Goal: Information Seeking & Learning: Learn about a topic

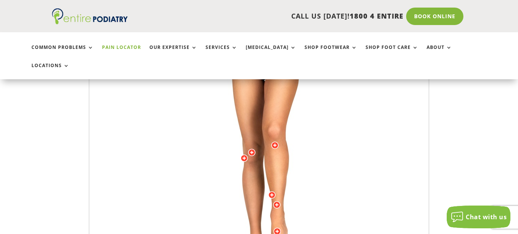
scroll to position [216, 0]
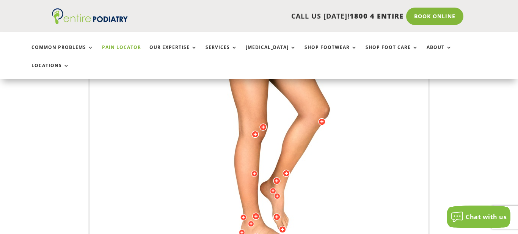
click at [299, 187] on img at bounding box center [258, 131] width 209 height 304
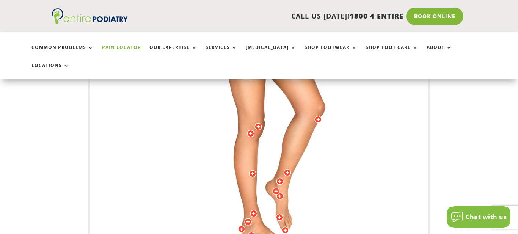
click at [299, 187] on img at bounding box center [258, 131] width 209 height 304
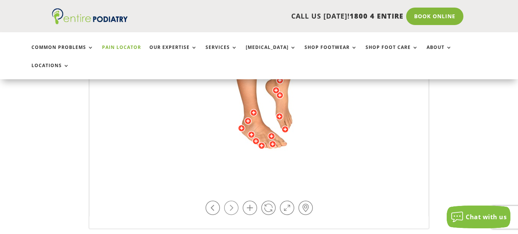
click at [231, 201] on link at bounding box center [231, 208] width 14 height 14
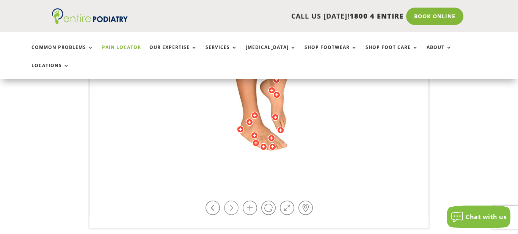
click at [231, 201] on link at bounding box center [231, 208] width 14 height 14
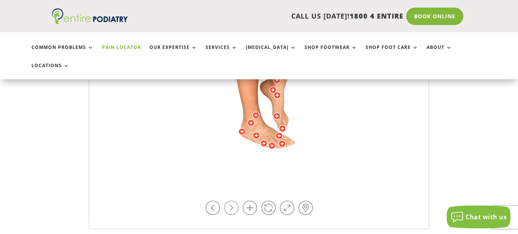
click at [231, 201] on link at bounding box center [231, 208] width 14 height 14
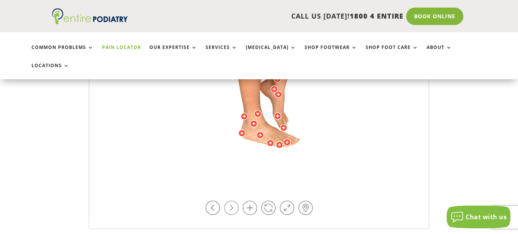
click at [231, 201] on link at bounding box center [231, 208] width 14 height 14
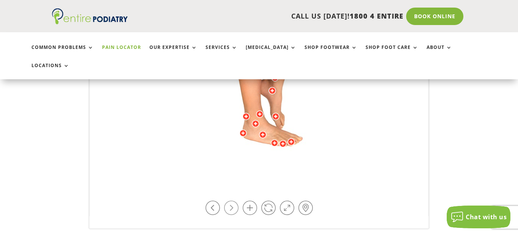
click at [231, 201] on link at bounding box center [231, 208] width 14 height 14
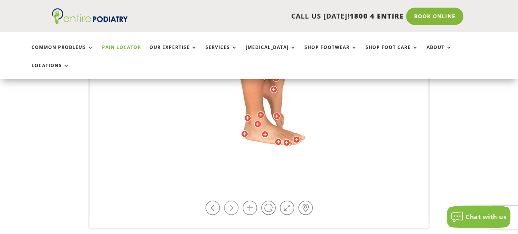
click at [231, 201] on link at bounding box center [231, 208] width 14 height 14
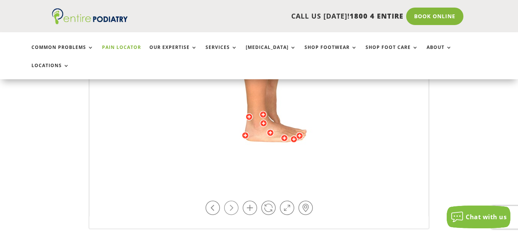
click at [231, 201] on link at bounding box center [231, 208] width 14 height 14
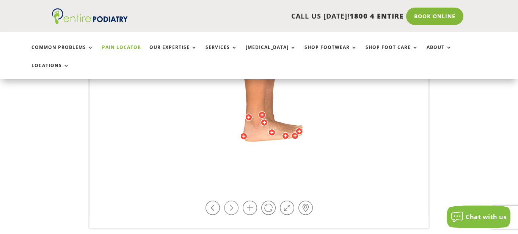
click at [231, 201] on link at bounding box center [231, 208] width 14 height 14
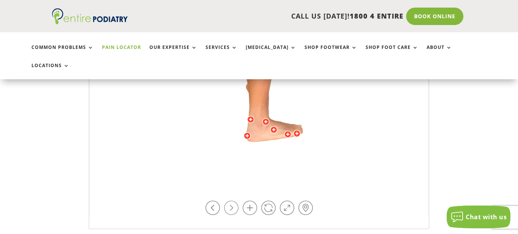
click at [231, 201] on link at bounding box center [231, 208] width 14 height 14
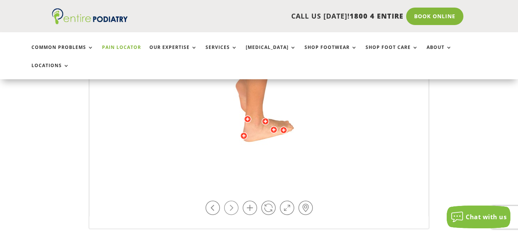
click at [231, 201] on link at bounding box center [231, 208] width 14 height 14
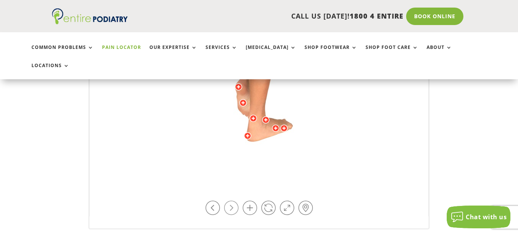
click at [231, 201] on link at bounding box center [231, 208] width 14 height 14
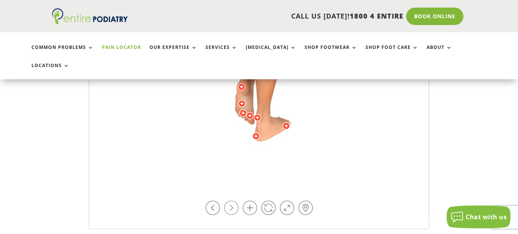
click at [231, 201] on link at bounding box center [231, 208] width 14 height 14
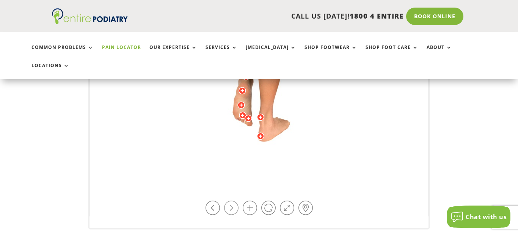
click at [231, 201] on link at bounding box center [231, 208] width 14 height 14
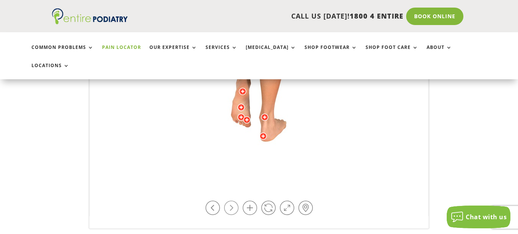
click at [231, 201] on link at bounding box center [231, 208] width 14 height 14
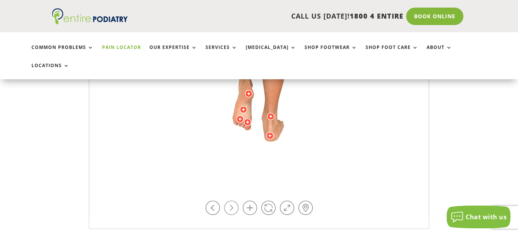
click at [231, 201] on link at bounding box center [231, 208] width 14 height 14
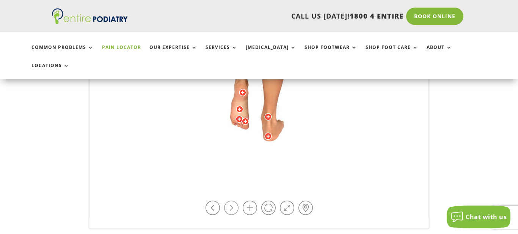
click at [231, 201] on link at bounding box center [231, 208] width 14 height 14
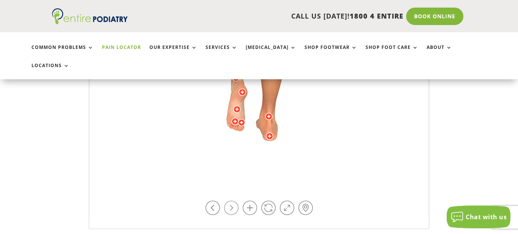
click at [231, 201] on link at bounding box center [231, 208] width 14 height 14
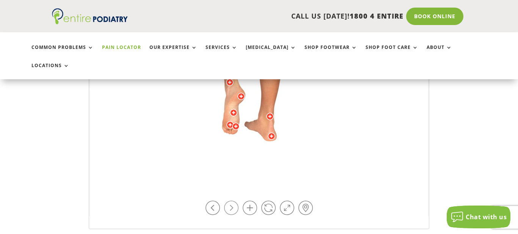
click at [231, 201] on link at bounding box center [231, 208] width 14 height 14
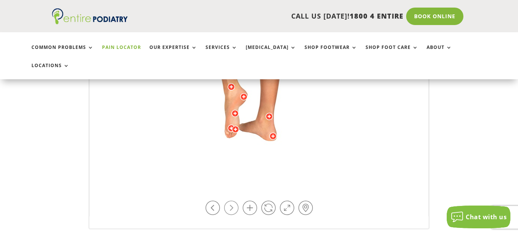
click at [231, 201] on link at bounding box center [231, 208] width 14 height 14
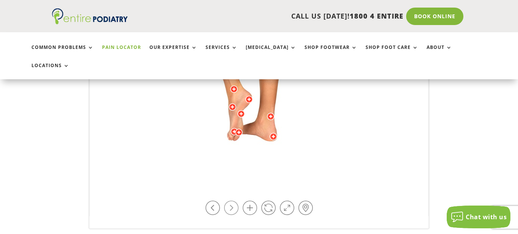
click at [231, 201] on link at bounding box center [231, 208] width 14 height 14
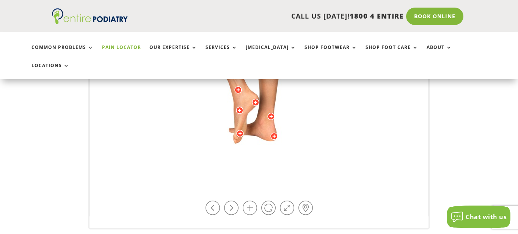
click at [241, 107] on div at bounding box center [240, 111] width 8 height 8
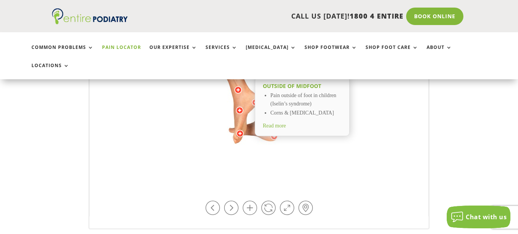
click at [289, 91] on li "Pain outside of foot in children (Iselin’s syndrome)" at bounding box center [306, 99] width 71 height 17
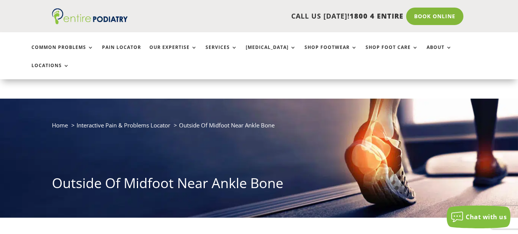
scroll to position [123, 0]
